Goal: Information Seeking & Learning: Learn about a topic

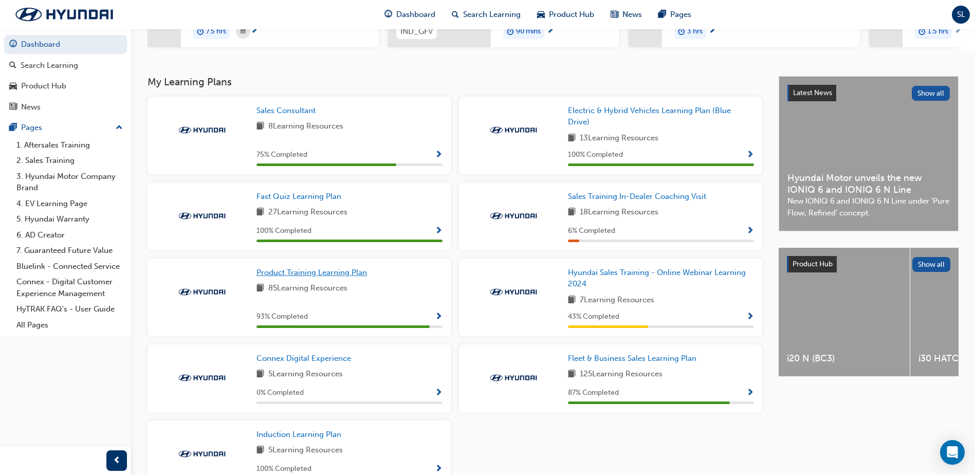
scroll to position [203, 0]
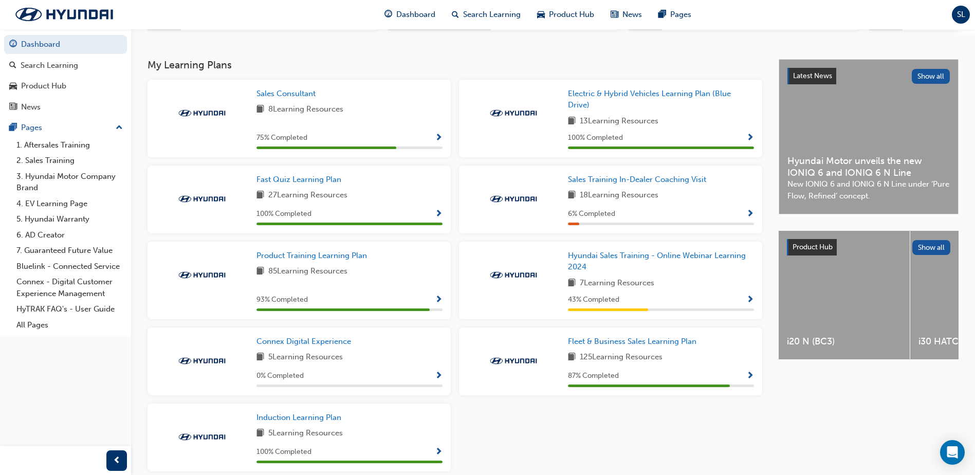
click at [438, 302] on span "Show Progress" at bounding box center [439, 300] width 8 height 9
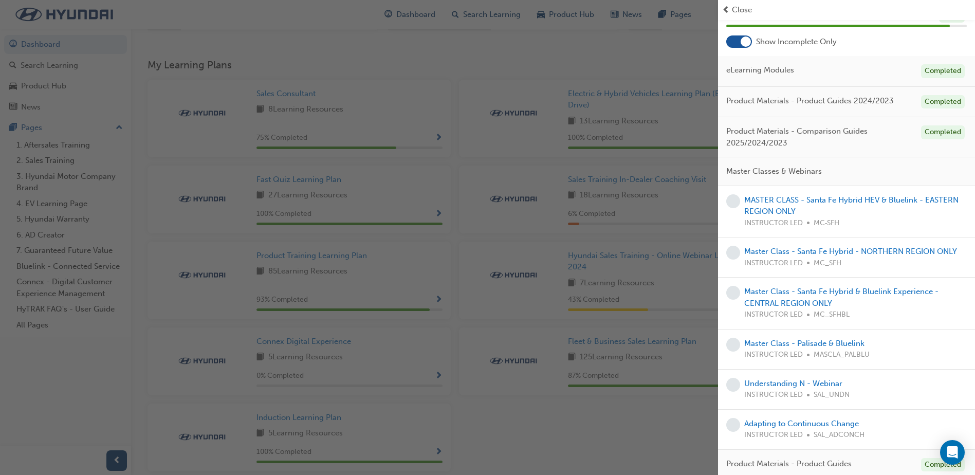
scroll to position [0, 0]
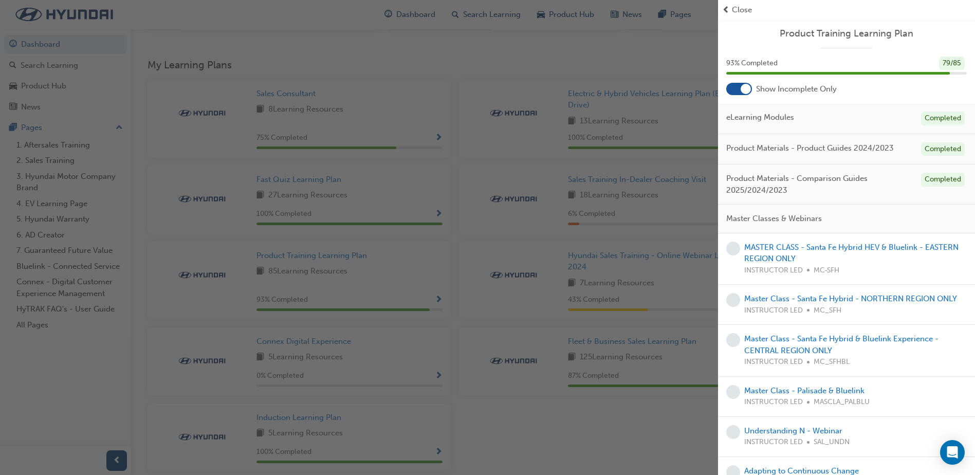
click at [749, 89] on div at bounding box center [746, 89] width 10 height 10
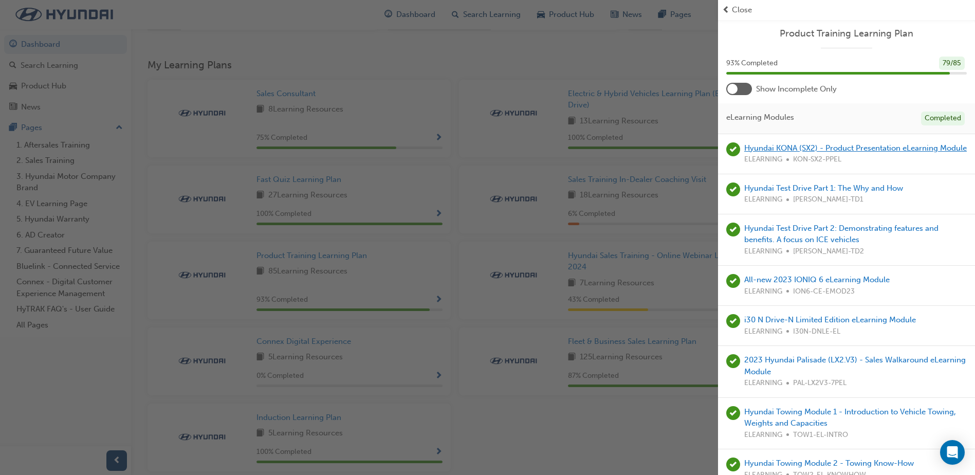
click at [845, 148] on link "Hyundai KONA (SX2) - Product Presentation eLearning Module" at bounding box center [855, 147] width 223 height 9
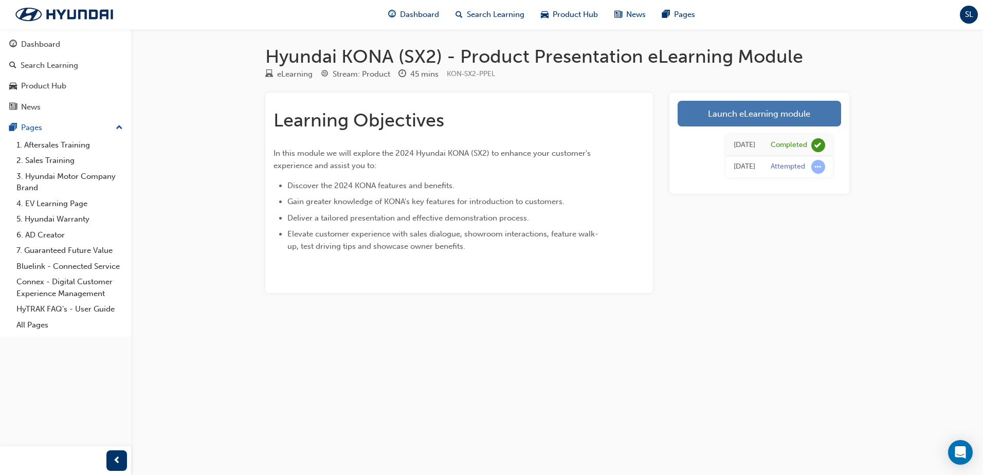
click at [721, 115] on link "Launch eLearning module" at bounding box center [758, 114] width 163 height 26
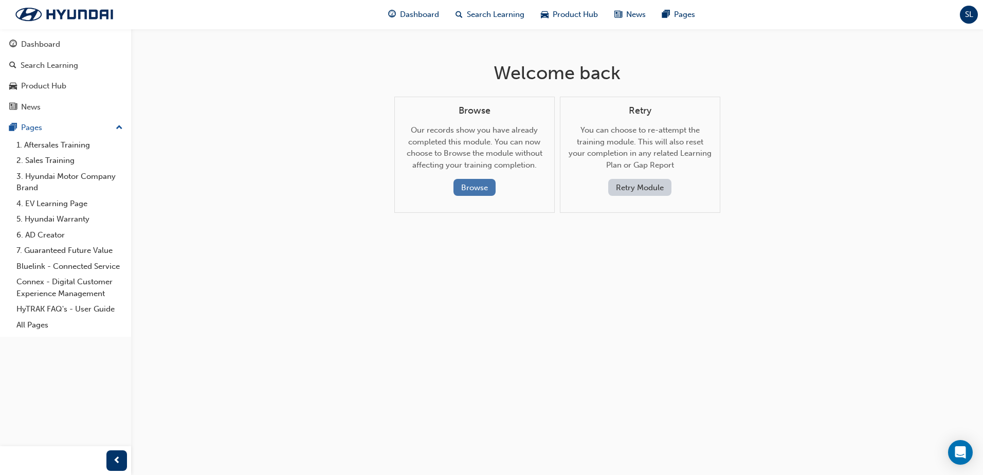
click at [465, 186] on button "Browse" at bounding box center [474, 187] width 42 height 17
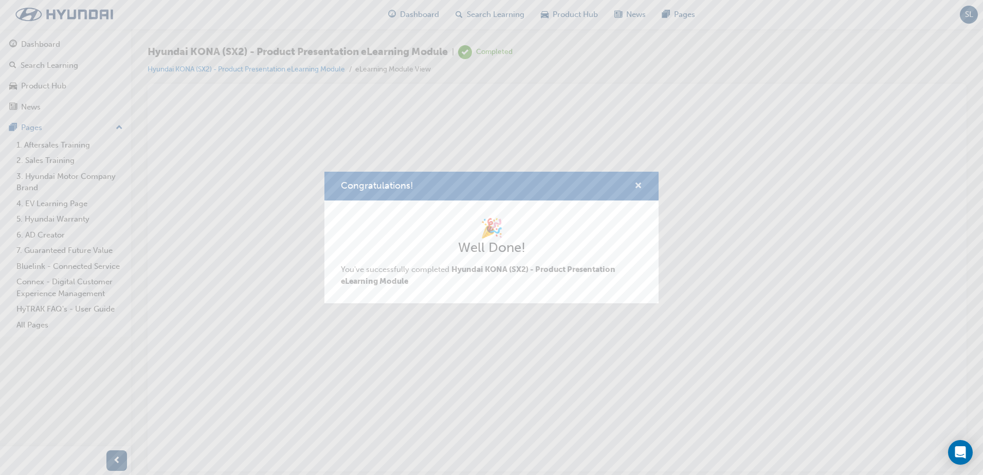
click at [635, 182] on span "cross-icon" at bounding box center [638, 186] width 8 height 9
